Goal: Find specific page/section: Find specific page/section

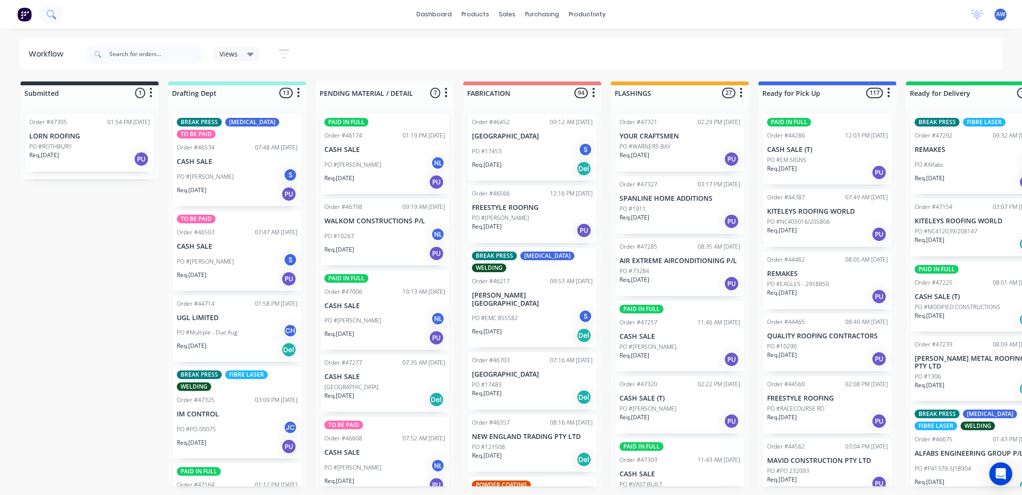
click at [46, 12] on icon at bounding box center [50, 14] width 9 height 9
click at [55, 139] on p "LORN ROOFING" at bounding box center [89, 136] width 121 height 8
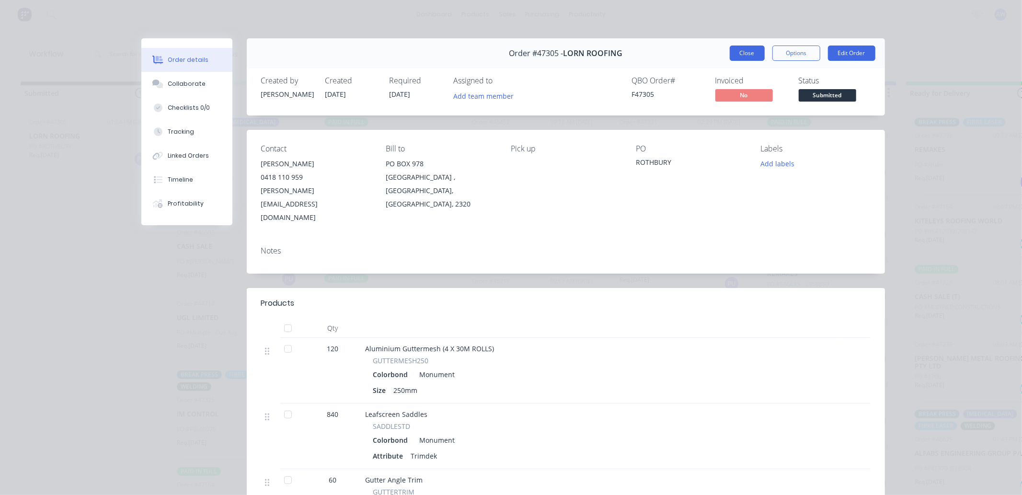
click at [731, 50] on button "Close" at bounding box center [747, 53] width 35 height 15
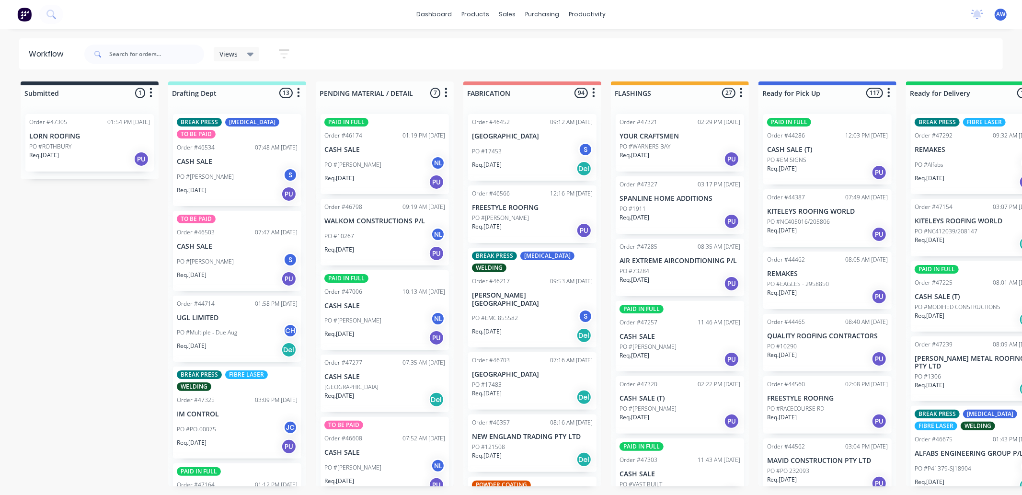
click at [250, 333] on div "PO #Multiple - Due Aug CH" at bounding box center [237, 332] width 121 height 18
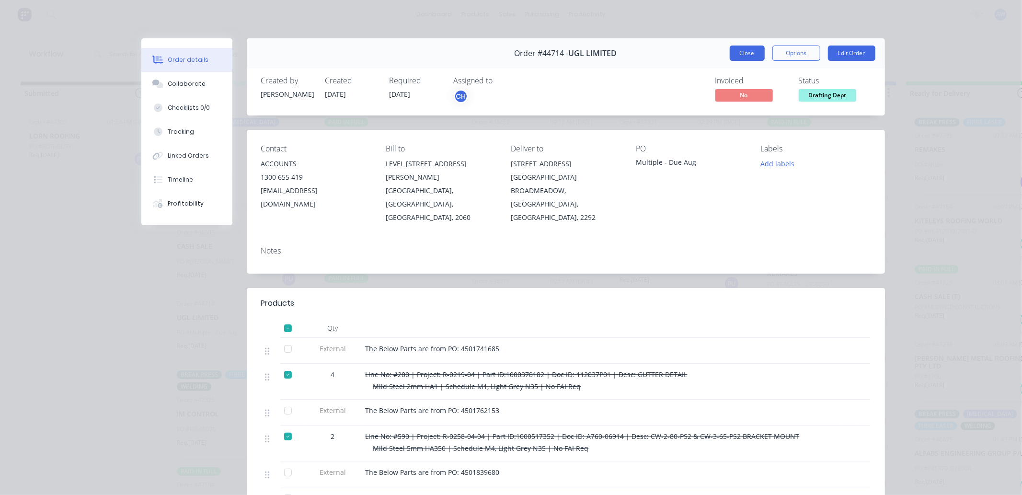
click at [750, 57] on button "Close" at bounding box center [747, 53] width 35 height 15
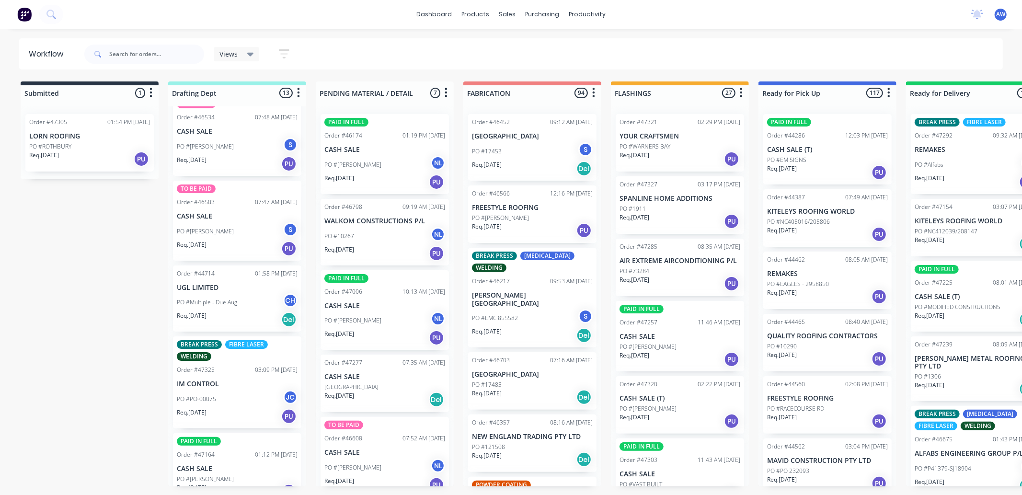
scroll to position [53, 0]
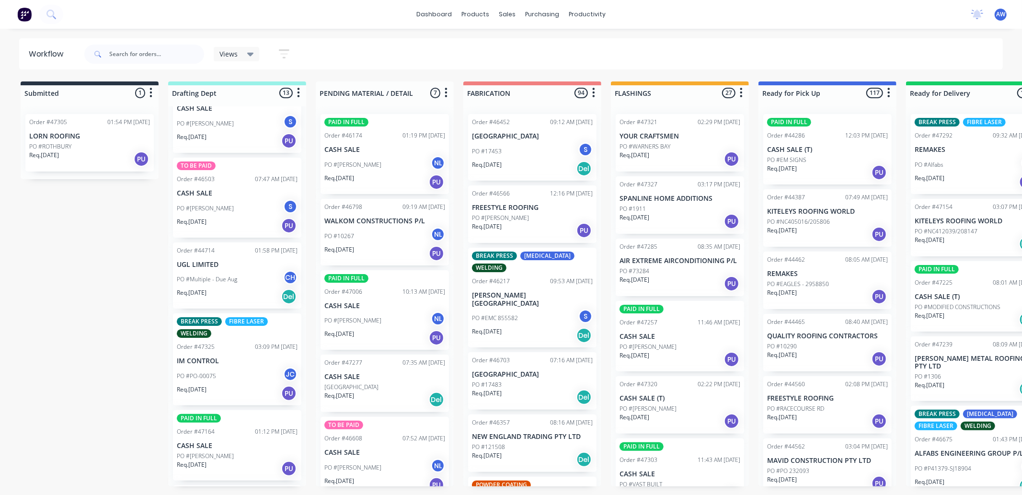
click at [209, 352] on div "BREAK PRESS FIBRE LASER WELDING Order #47325 03:09 PM [DATE] IM CONTROL PO #PO-…" at bounding box center [237, 359] width 128 height 92
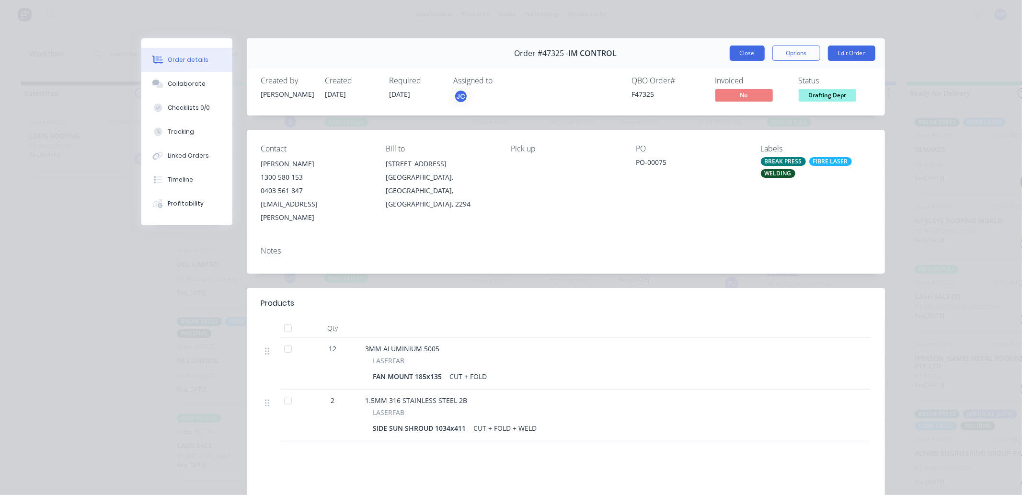
click at [745, 50] on button "Close" at bounding box center [747, 53] width 35 height 15
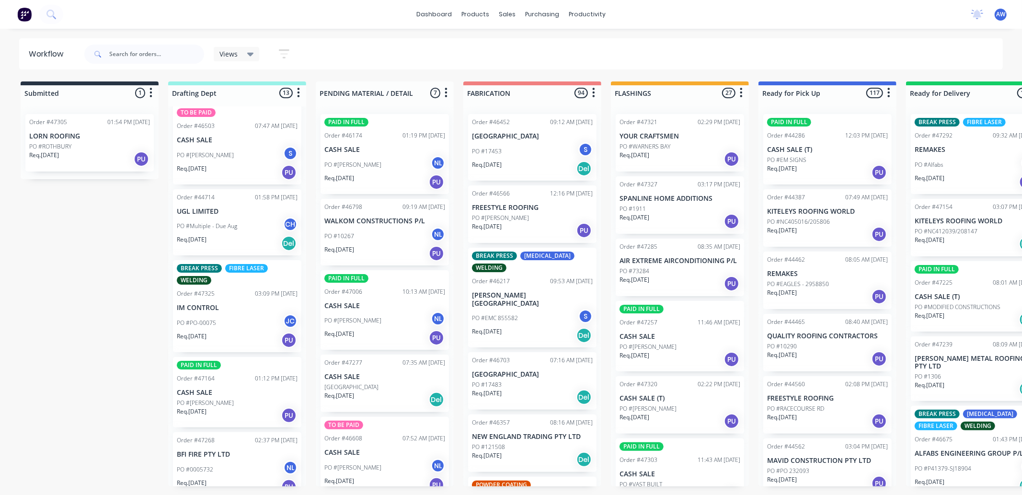
scroll to position [160, 0]
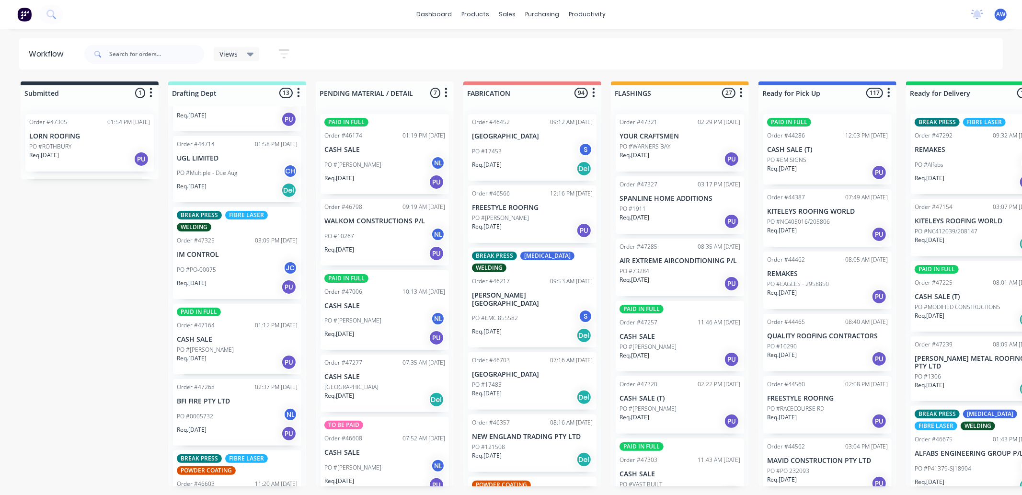
click at [247, 349] on div "PO #[PERSON_NAME]" at bounding box center [237, 350] width 121 height 9
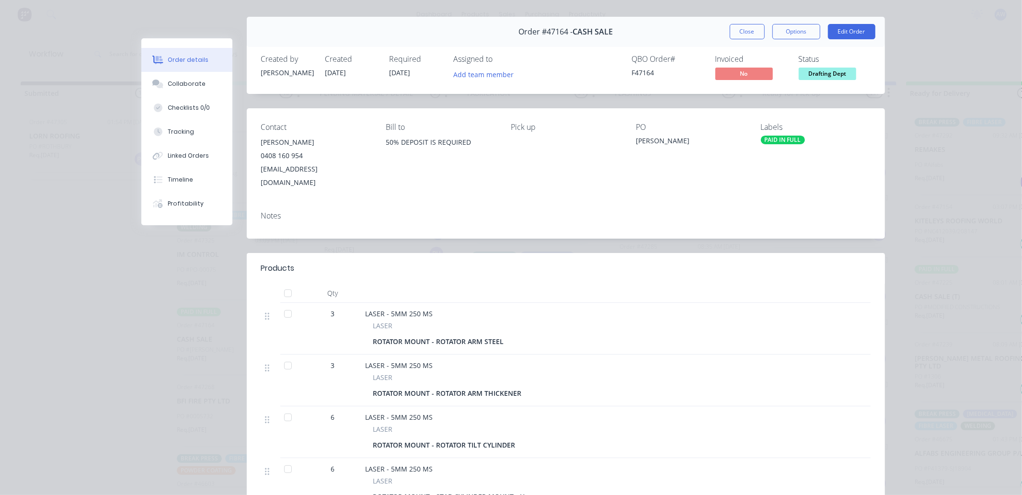
scroll to position [0, 0]
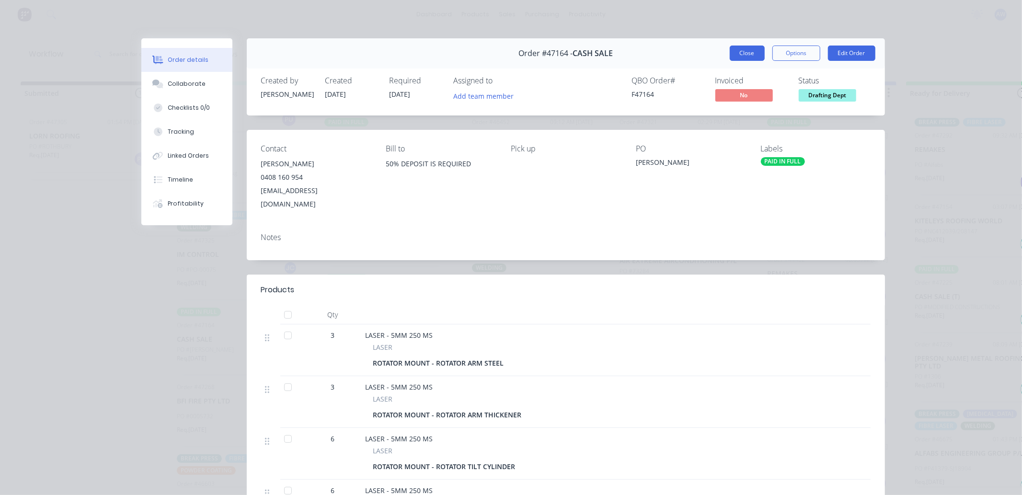
click at [755, 51] on button "Close" at bounding box center [747, 53] width 35 height 15
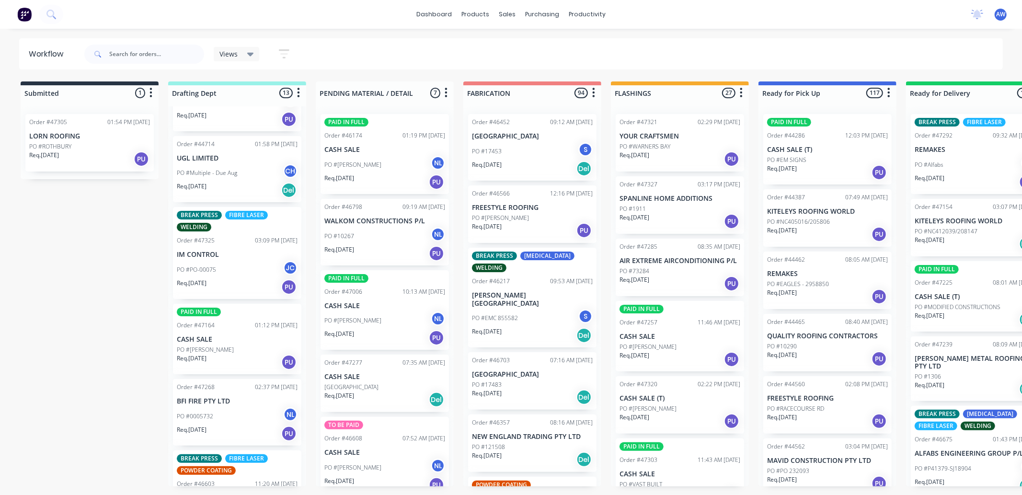
click at [217, 416] on div "PO #0005732 NL" at bounding box center [237, 416] width 121 height 18
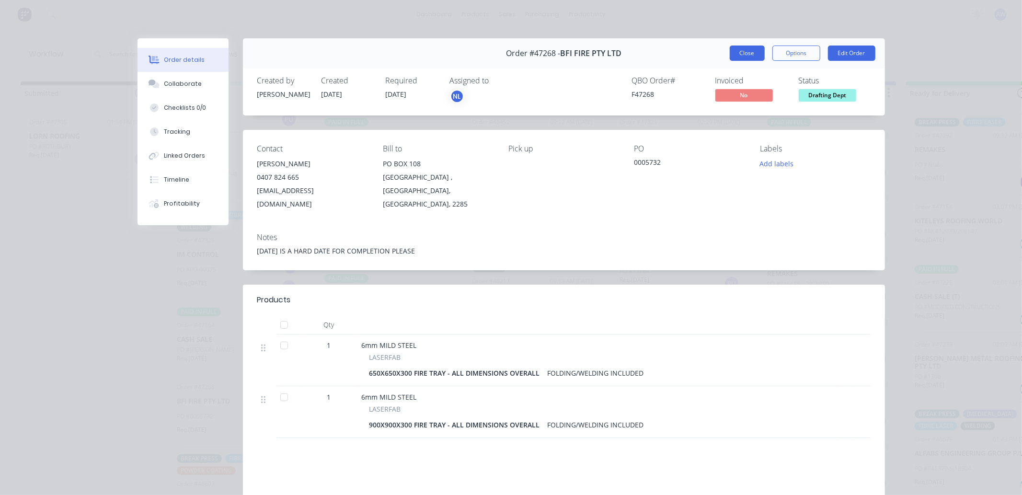
click at [738, 50] on button "Close" at bounding box center [747, 53] width 35 height 15
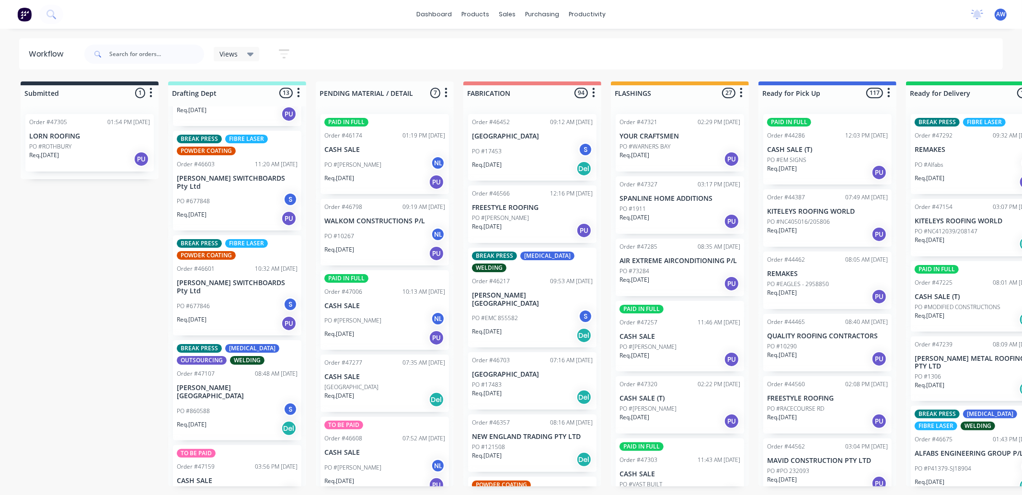
scroll to position [532, 0]
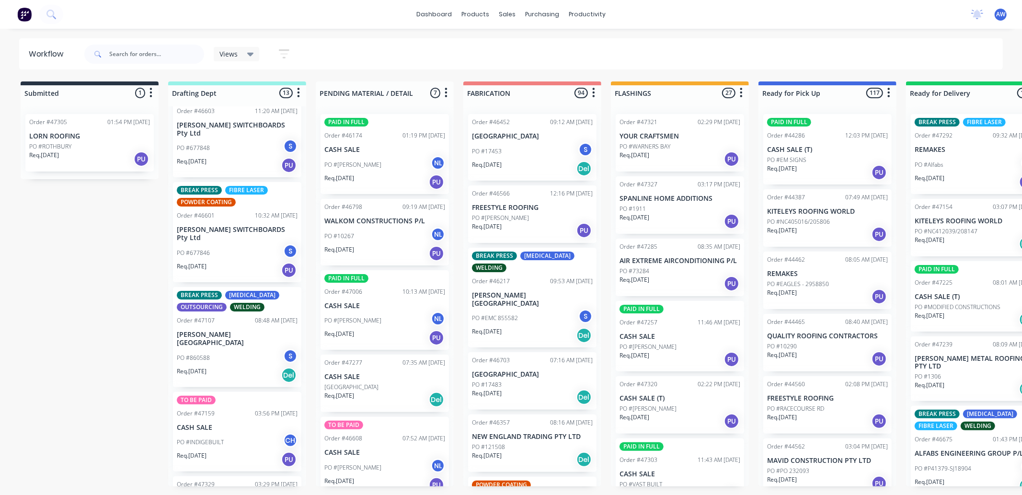
click at [230, 331] on p "[PERSON_NAME][GEOGRAPHIC_DATA]" at bounding box center [237, 339] width 121 height 16
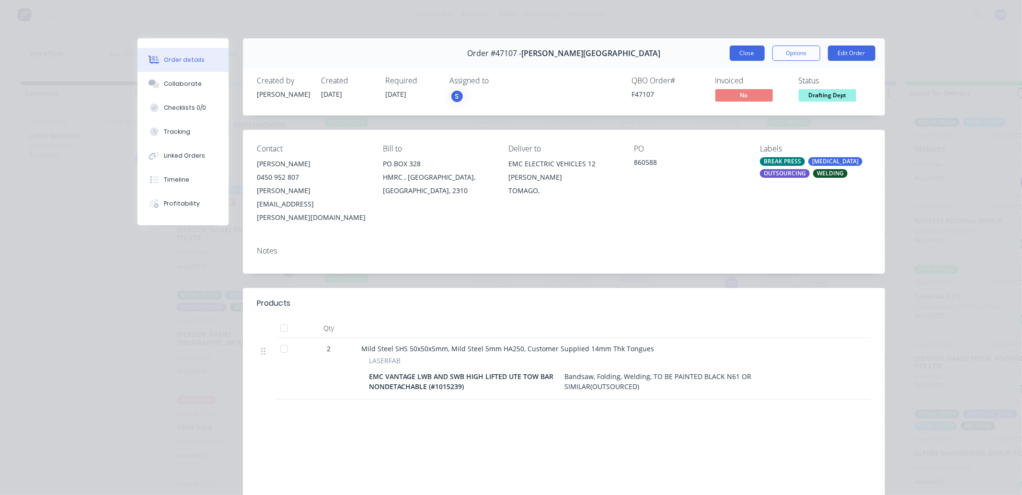
click at [742, 52] on button "Close" at bounding box center [747, 53] width 35 height 15
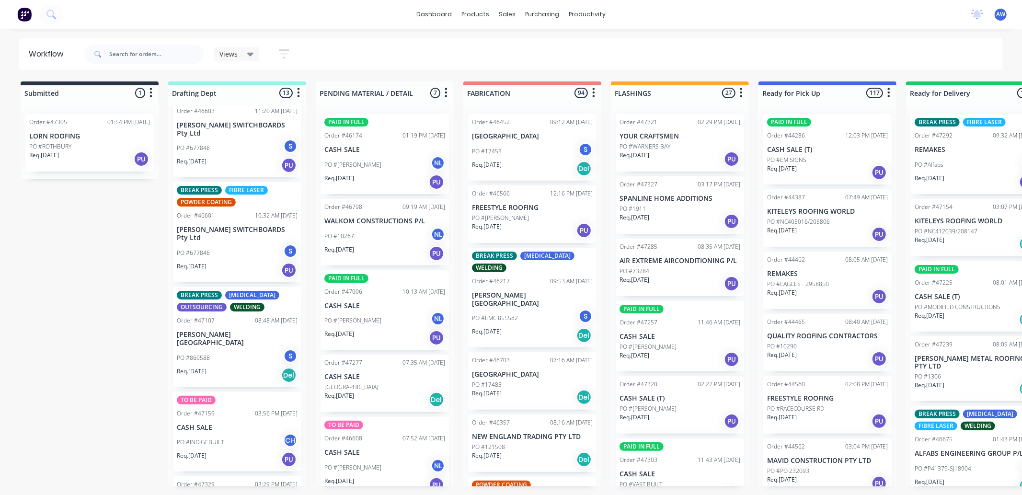
click at [234, 433] on div "PO #INDIGEBUILT CH" at bounding box center [237, 442] width 121 height 18
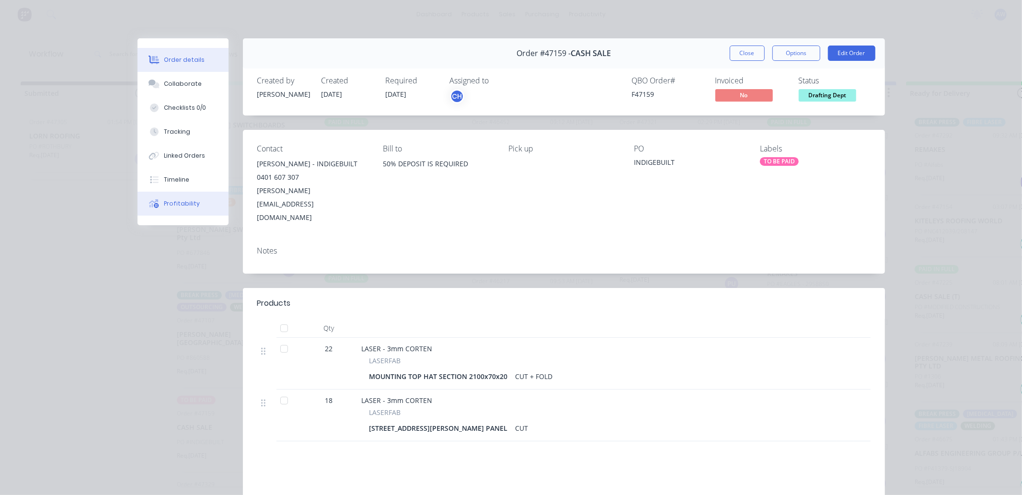
click at [172, 204] on div "Profitability" at bounding box center [182, 203] width 36 height 9
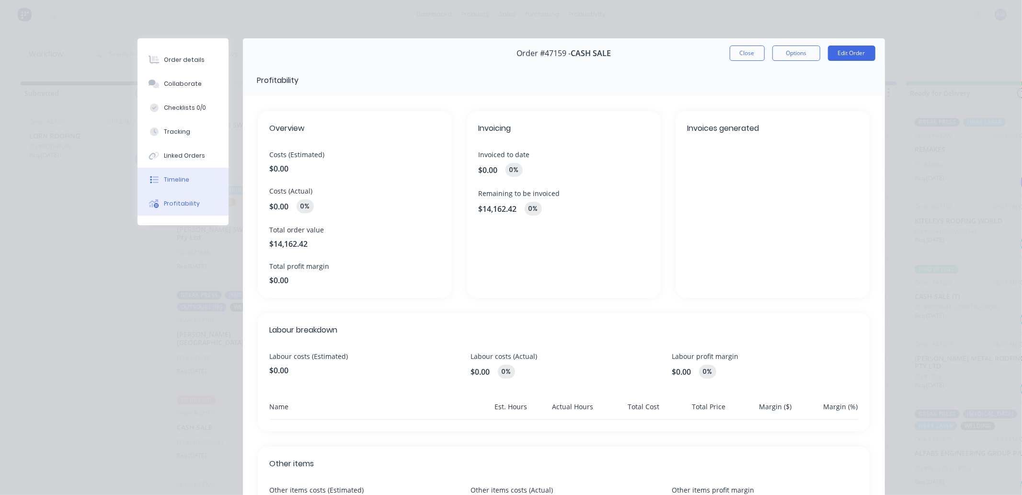
click at [178, 180] on div "Timeline" at bounding box center [176, 179] width 25 height 9
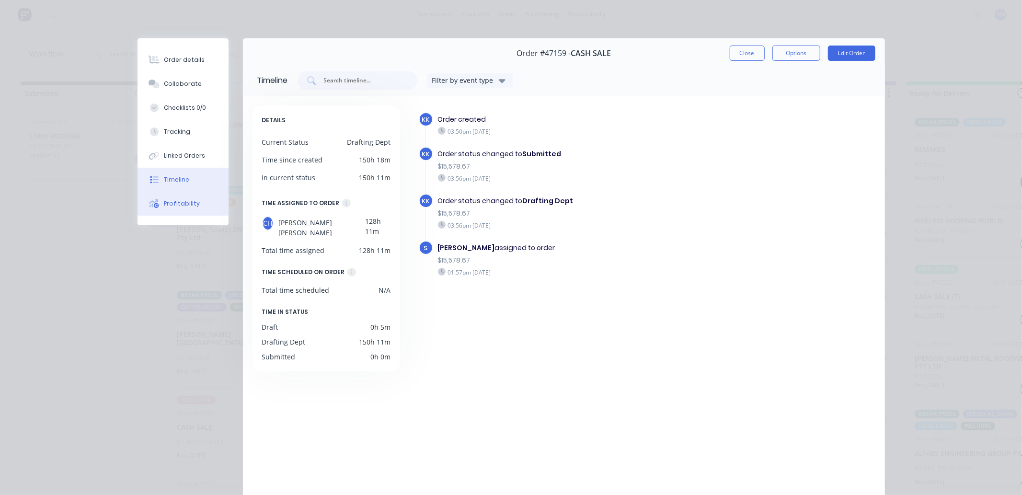
click at [171, 203] on div "Profitability" at bounding box center [182, 203] width 36 height 9
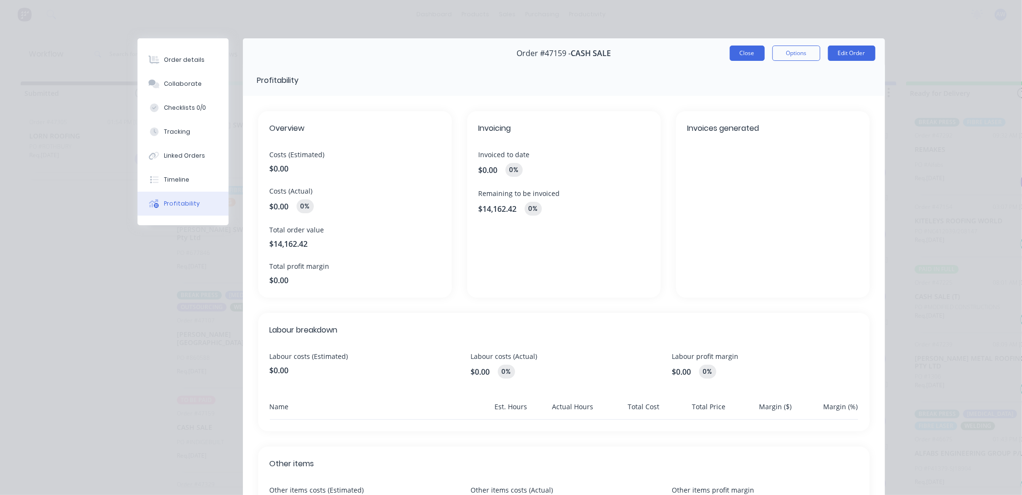
click at [741, 54] on button "Close" at bounding box center [747, 53] width 35 height 15
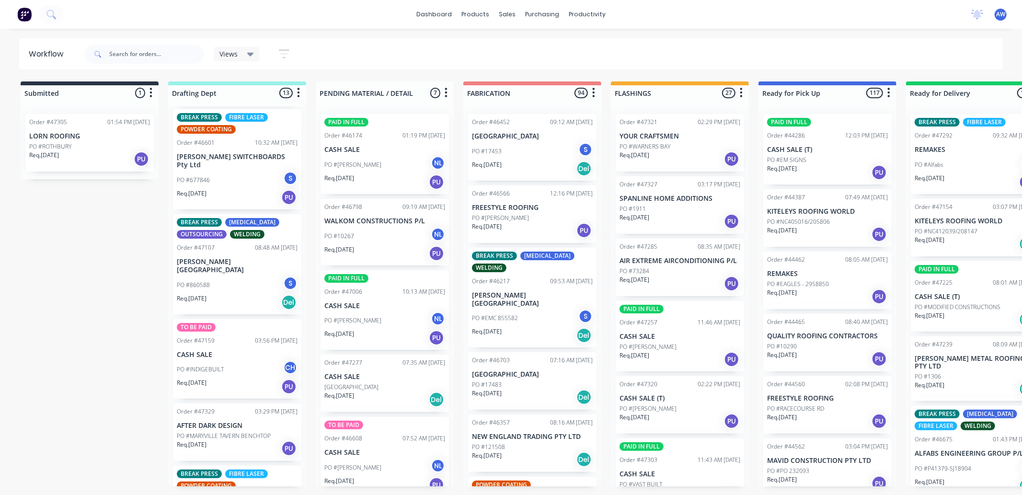
scroll to position [639, 0]
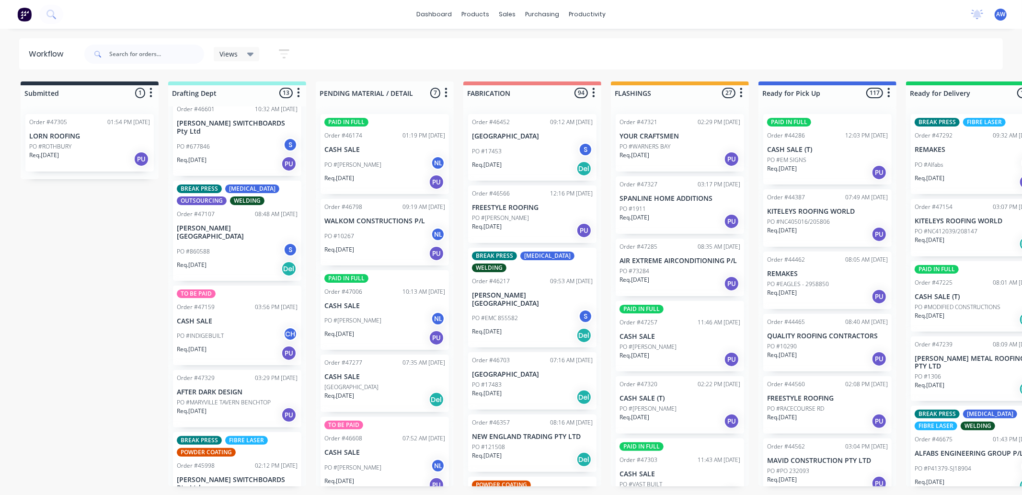
click at [227, 398] on p "PO #MARYVILLE TAVERN BENCHTOP" at bounding box center [224, 402] width 94 height 9
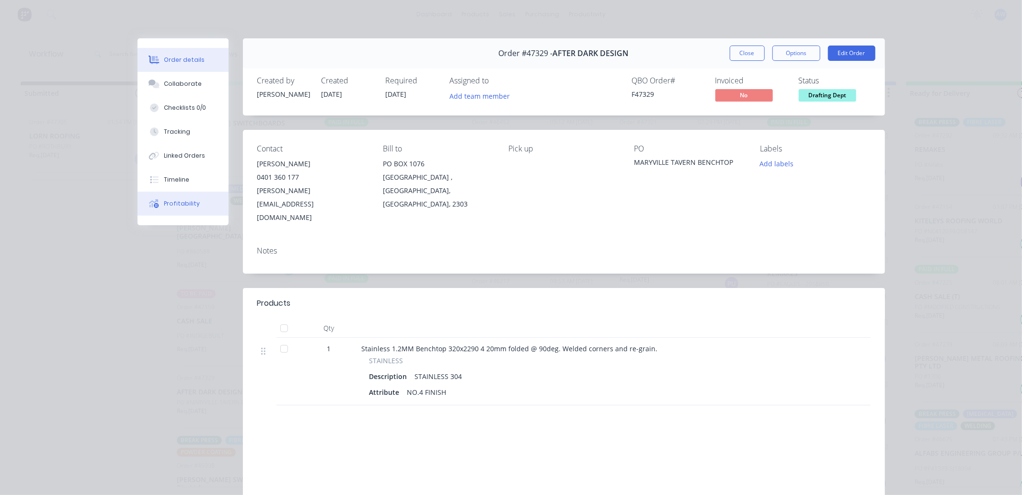
click at [190, 199] on div "Profitability" at bounding box center [182, 203] width 36 height 9
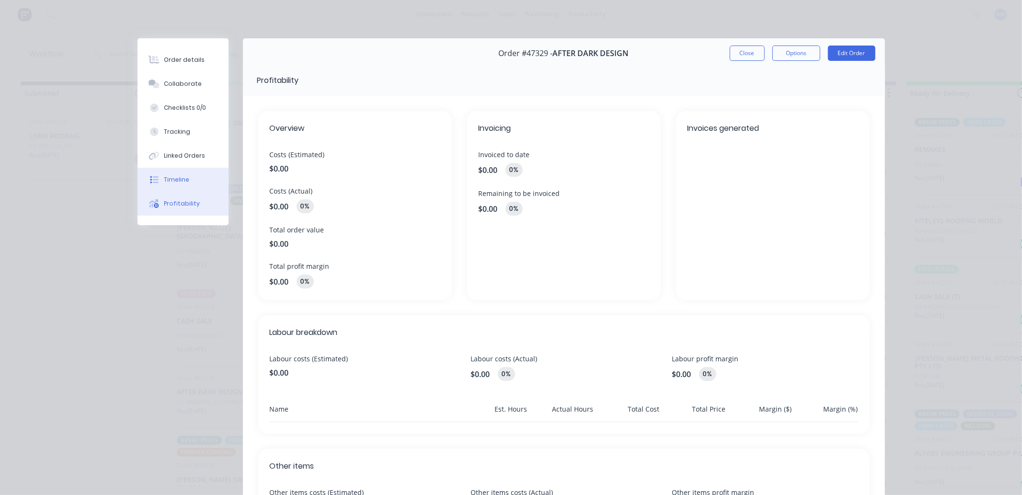
click at [176, 178] on div "Timeline" at bounding box center [176, 179] width 25 height 9
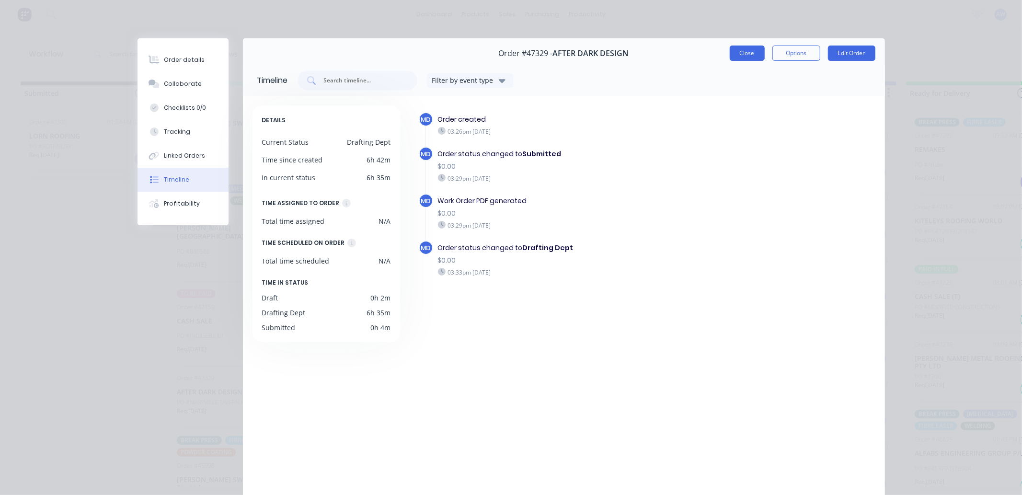
click at [745, 53] on button "Close" at bounding box center [747, 53] width 35 height 15
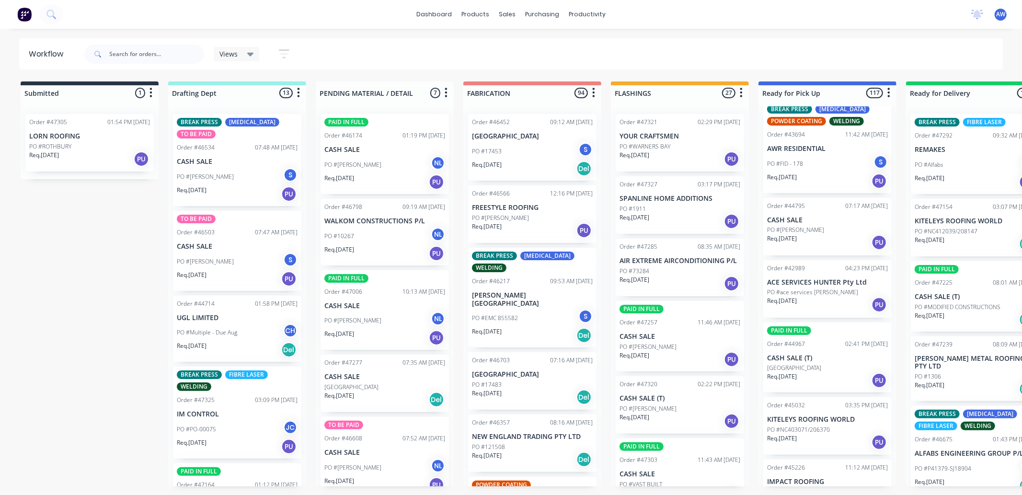
scroll to position [426, 0]
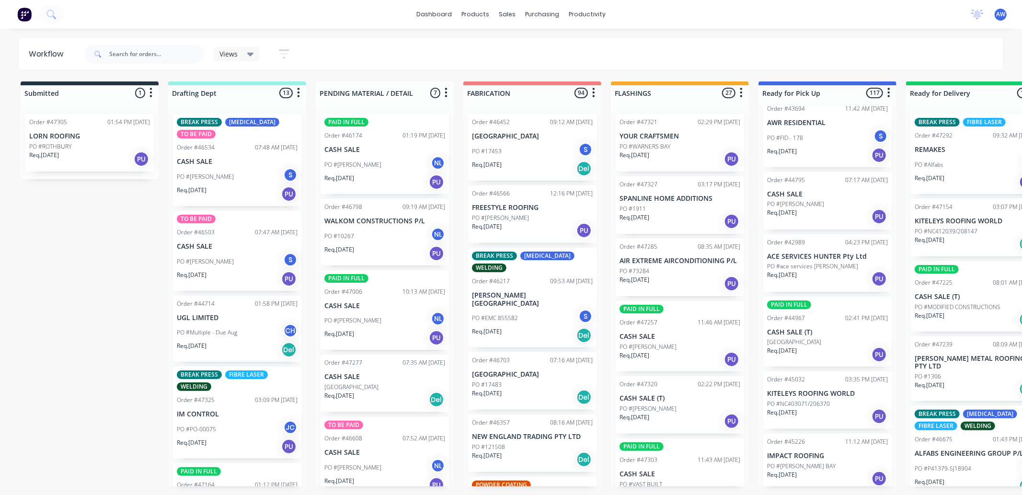
click at [830, 214] on div "Req. [DATE] PU" at bounding box center [827, 216] width 121 height 16
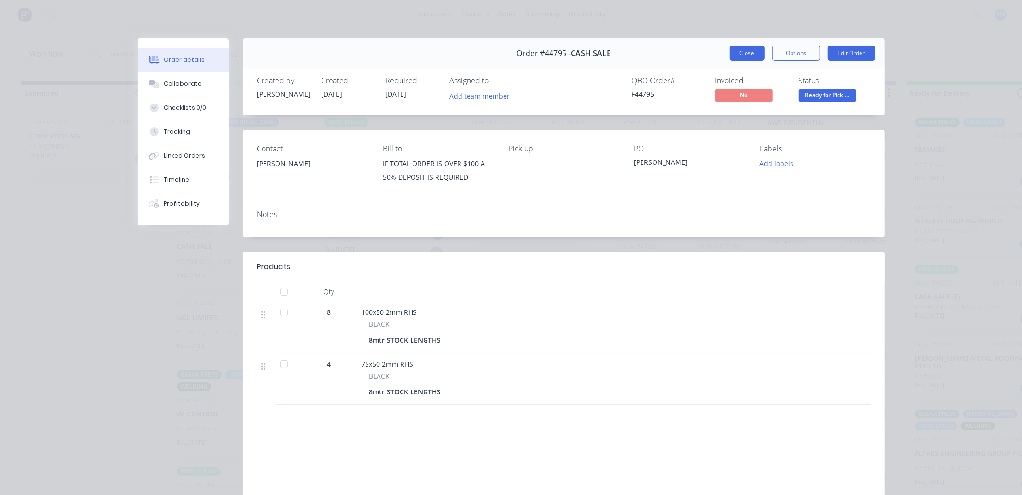
click at [746, 54] on button "Close" at bounding box center [747, 53] width 35 height 15
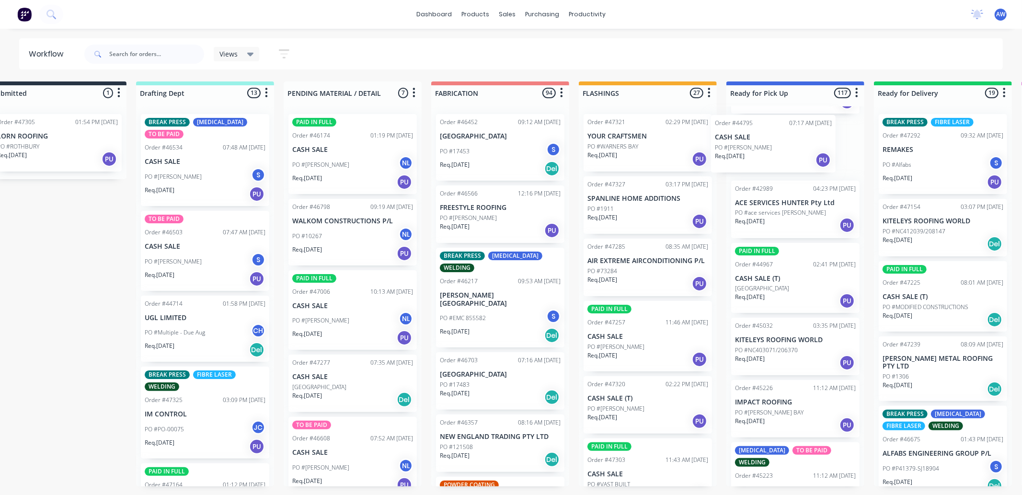
scroll to position [0, 36]
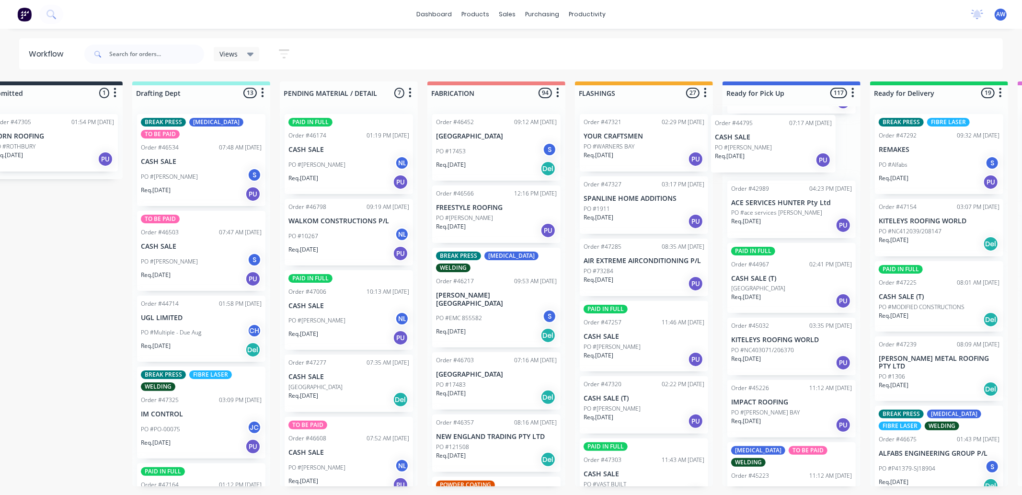
drag, startPoint x: 811, startPoint y: 146, endPoint x: 758, endPoint y: 147, distance: 53.2
click at [758, 147] on div "PAID IN FULL Order #44286 12:03 PM [DATE] CASH SALE (T) PO #EM SIGNS Req. [DATE…" at bounding box center [792, 296] width 138 height 380
click at [777, 144] on p "CASH SALE" at bounding box center [791, 141] width 121 height 8
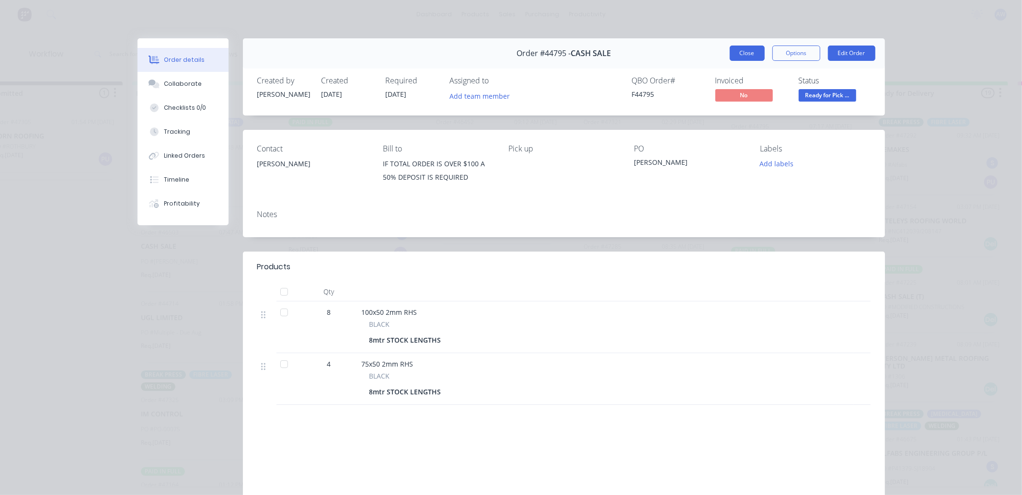
click at [731, 53] on button "Close" at bounding box center [747, 53] width 35 height 15
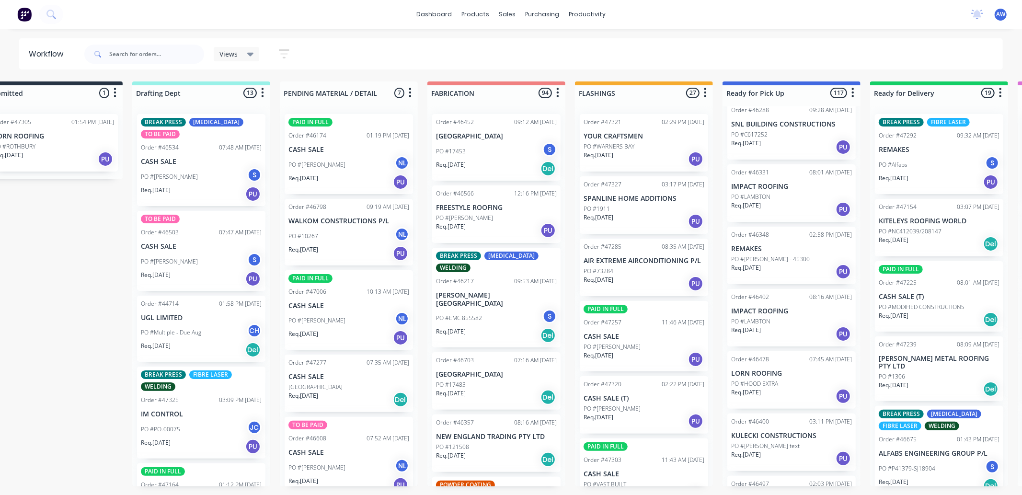
scroll to position [2503, 0]
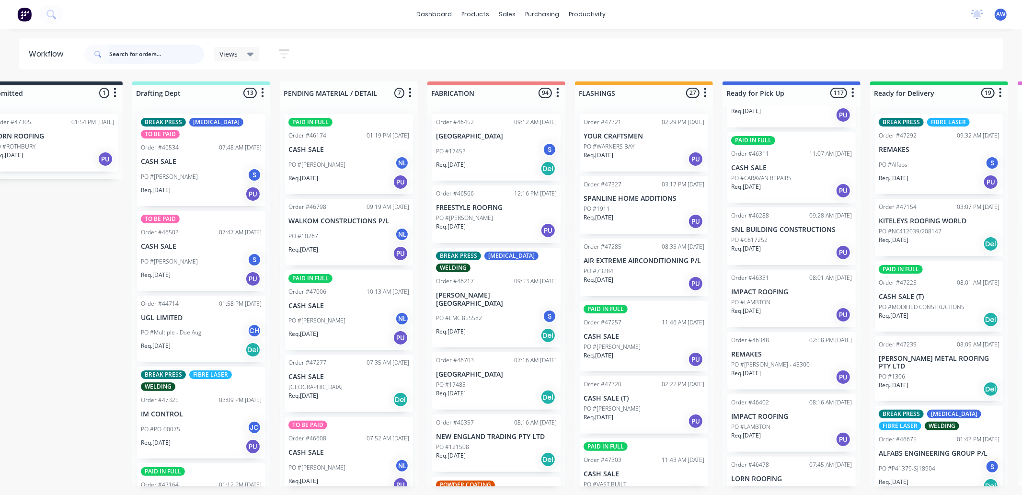
click at [151, 56] on input "text" at bounding box center [156, 54] width 95 height 19
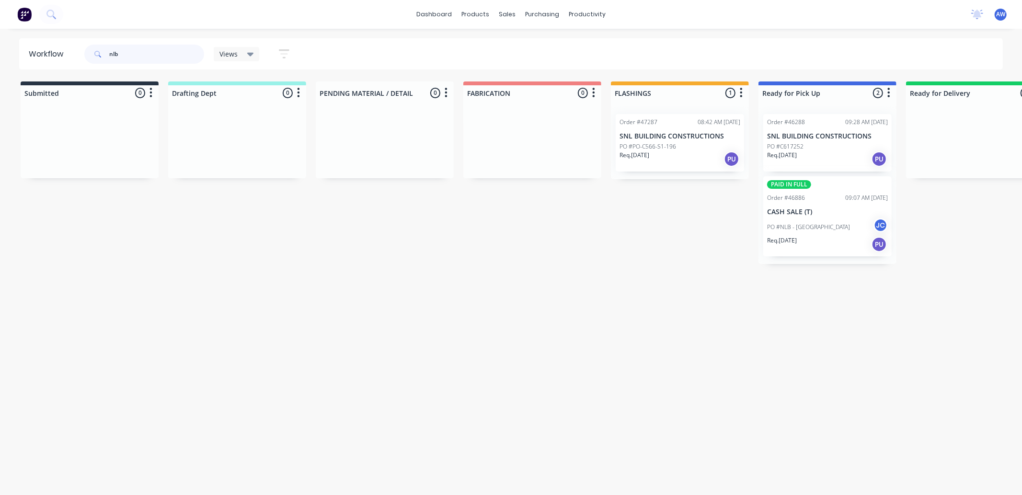
type input "nlb"
click at [823, 218] on div "PO #NLB - MARS WATT [GEOGRAPHIC_DATA]" at bounding box center [827, 227] width 121 height 18
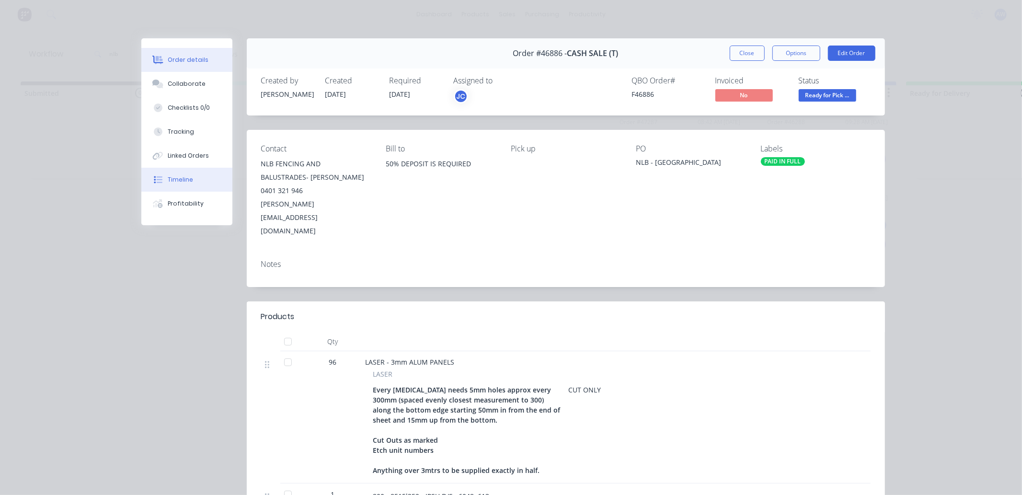
click at [184, 177] on div "Timeline" at bounding box center [180, 179] width 25 height 9
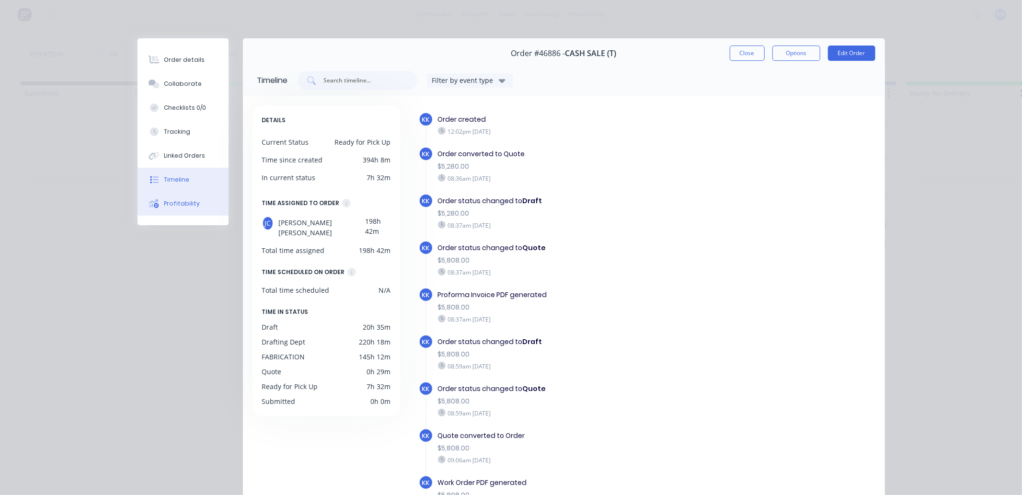
click at [187, 200] on div "Profitability" at bounding box center [182, 203] width 36 height 9
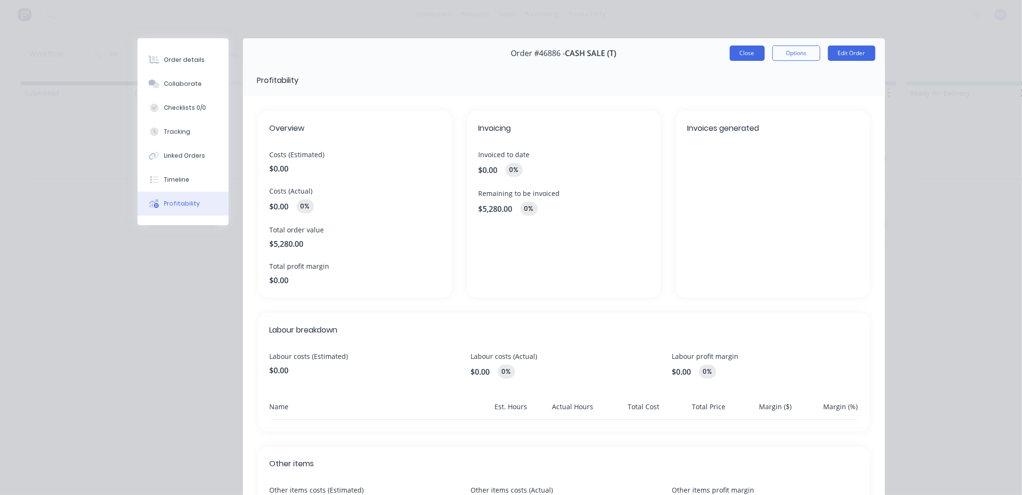
click at [742, 50] on button "Close" at bounding box center [747, 53] width 35 height 15
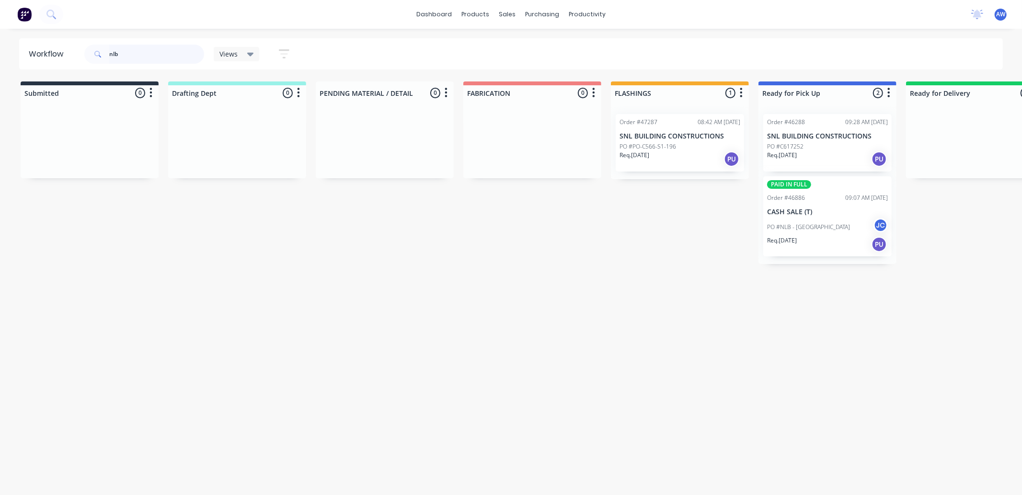
drag, startPoint x: 135, startPoint y: 54, endPoint x: 60, endPoint y: 53, distance: 74.3
click at [60, 53] on header "Workflow nlb Views Save new view None (Default) edit Nilesh edit Production edi…" at bounding box center [511, 53] width 984 height 31
